Goal: Find specific page/section: Find specific page/section

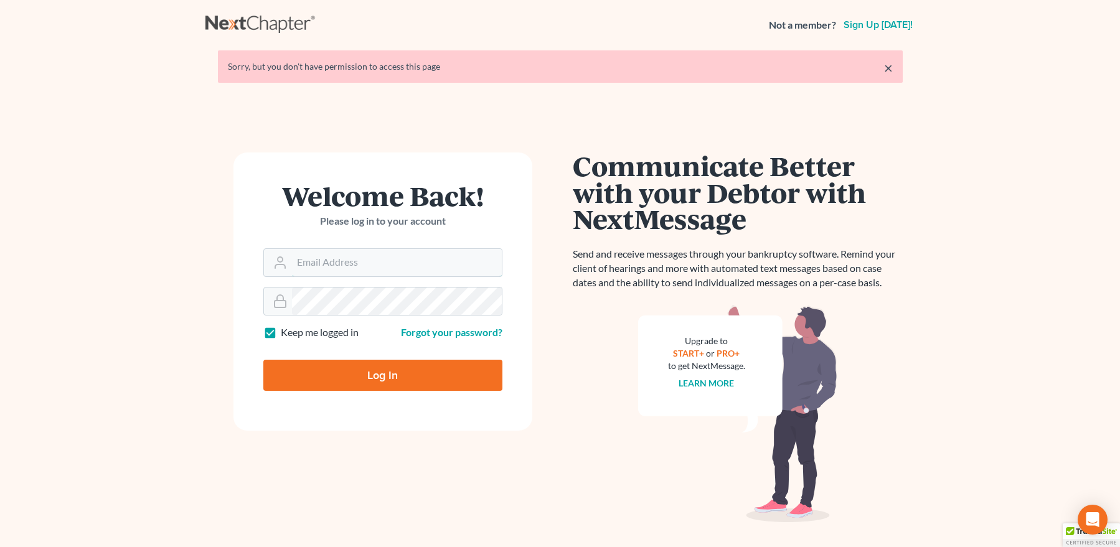
type input "[EMAIL_ADDRESS][DOMAIN_NAME]"
click at [394, 376] on input "Log In" at bounding box center [382, 375] width 239 height 31
type input "Thinking..."
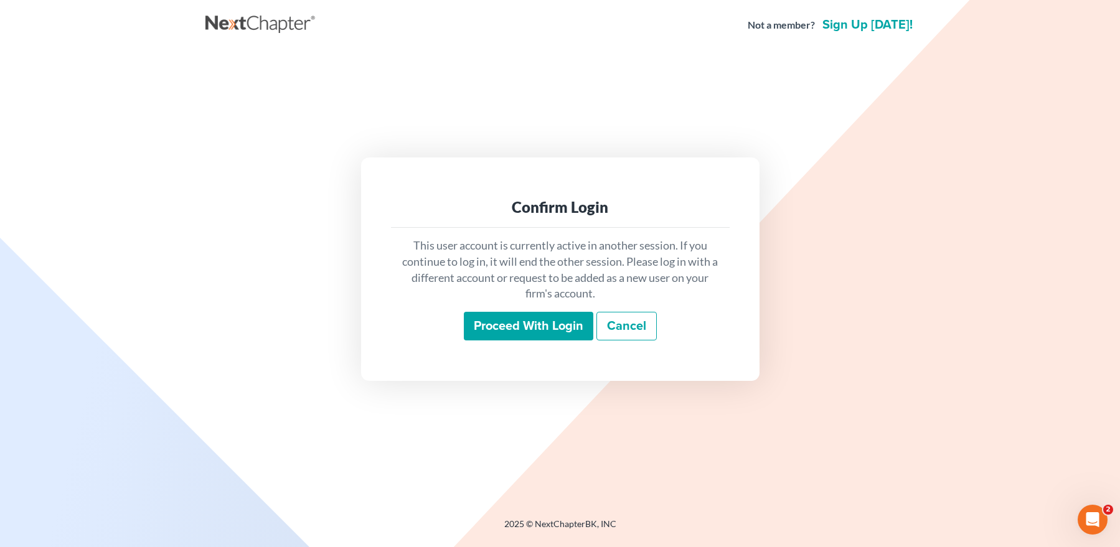
click at [494, 321] on input "Proceed with login" at bounding box center [529, 326] width 130 height 29
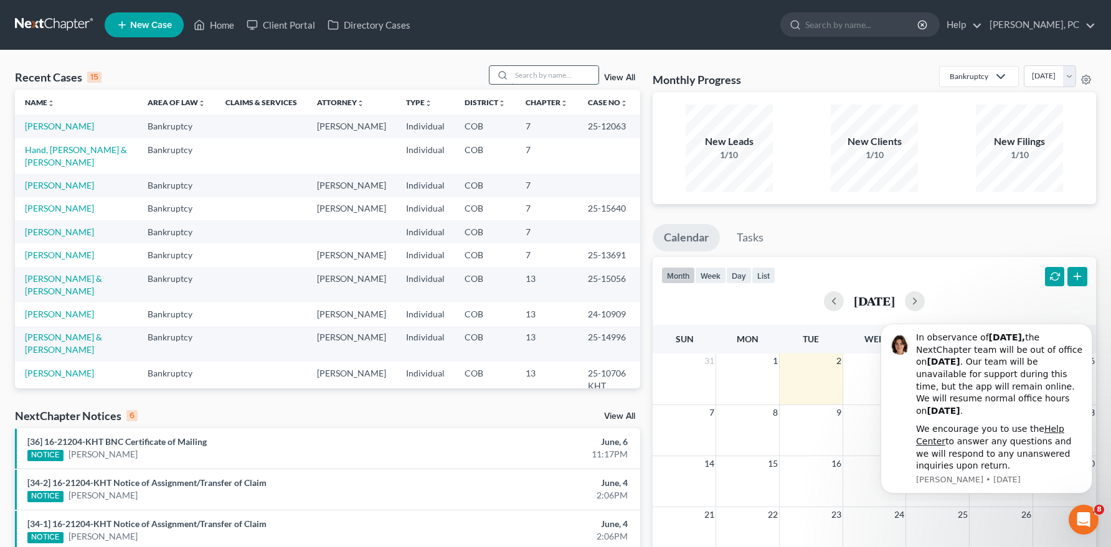
drag, startPoint x: 533, startPoint y: 59, endPoint x: 520, endPoint y: 72, distance: 18.1
click at [520, 72] on input "search" at bounding box center [554, 75] width 87 height 18
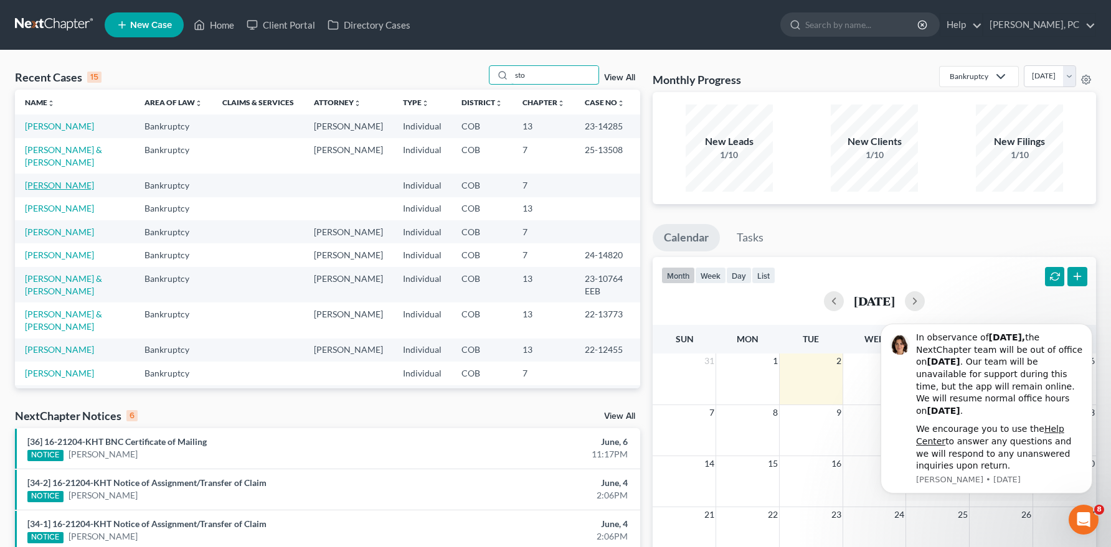
type input "sto"
click at [72, 187] on link "[PERSON_NAME]" at bounding box center [59, 185] width 69 height 11
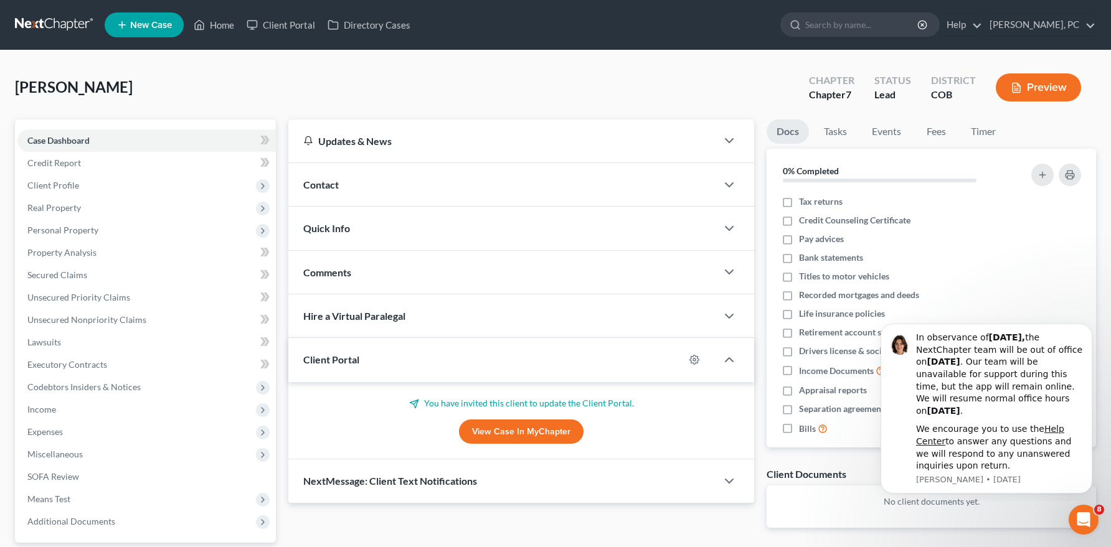
click at [482, 428] on link "View Case in MyChapter" at bounding box center [521, 432] width 125 height 25
